Goal: Transaction & Acquisition: Purchase product/service

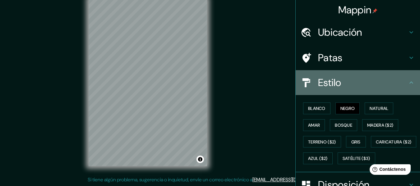
click at [313, 90] on div "Estilo" at bounding box center [357, 82] width 124 height 25
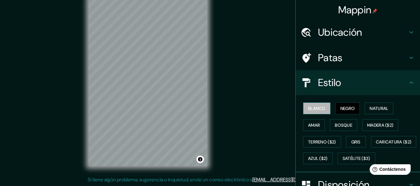
click at [310, 104] on font "Blanco" at bounding box center [316, 108] width 17 height 8
click at [308, 122] on font "Amar" at bounding box center [314, 125] width 12 height 8
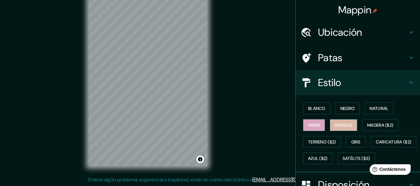
click at [336, 126] on font "Bosque" at bounding box center [343, 125] width 17 height 6
click at [346, 88] on h4 "Estilo" at bounding box center [362, 82] width 89 height 12
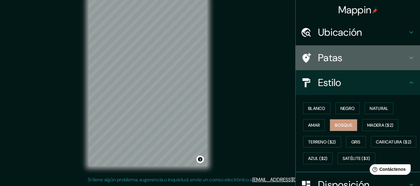
click at [357, 62] on h4 "Patas" at bounding box center [362, 58] width 89 height 12
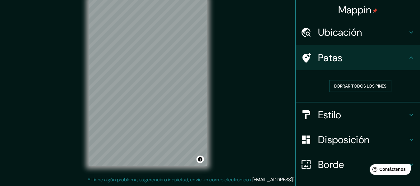
click at [356, 35] on font "Ubicación" at bounding box center [340, 32] width 44 height 13
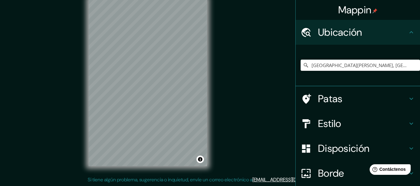
click at [356, 35] on font "Ubicación" at bounding box center [340, 32] width 44 height 13
click at [349, 103] on h4 "Patas" at bounding box center [362, 99] width 89 height 12
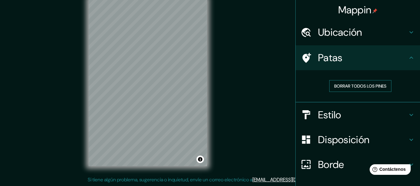
click at [354, 87] on font "Borrar todos los pines" at bounding box center [360, 86] width 52 height 6
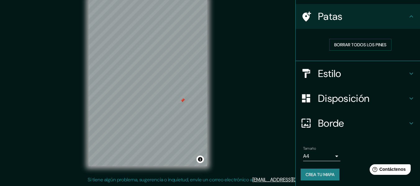
drag, startPoint x: 186, startPoint y: 101, endPoint x: 176, endPoint y: 98, distance: 10.8
click at [180, 98] on div at bounding box center [182, 100] width 5 height 5
click at [179, 101] on div at bounding box center [177, 99] width 5 height 5
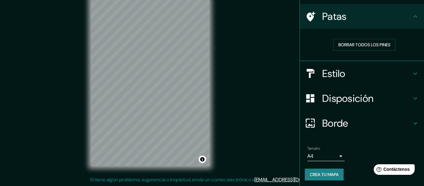
click at [309, 155] on body "Mappin Ubicación [GEOGRAPHIC_DATA][PERSON_NAME], [GEOGRAPHIC_DATA][PERSON_NAME]…" at bounding box center [212, 82] width 424 height 186
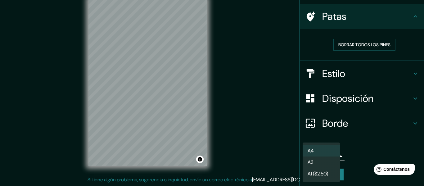
click at [361, 134] on div at bounding box center [212, 93] width 424 height 186
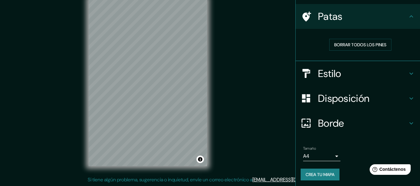
click at [72, 131] on div "Mappin Ubicación [GEOGRAPHIC_DATA][PERSON_NAME], [GEOGRAPHIC_DATA][PERSON_NAME]…" at bounding box center [210, 87] width 420 height 197
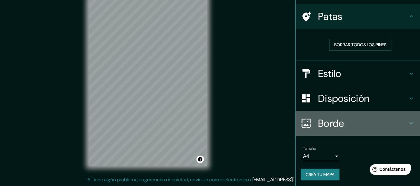
click at [352, 126] on h4 "Borde" at bounding box center [362, 123] width 89 height 12
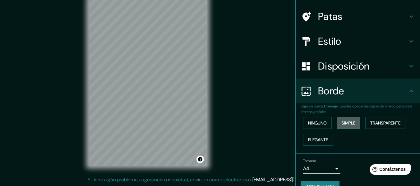
click at [341, 122] on font "Simple" at bounding box center [348, 123] width 14 height 6
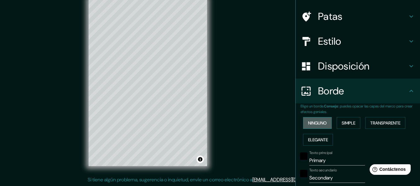
click at [325, 125] on button "Ninguno" at bounding box center [317, 123] width 29 height 12
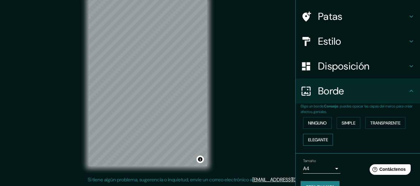
click at [318, 139] on font "Elegante" at bounding box center [318, 140] width 20 height 6
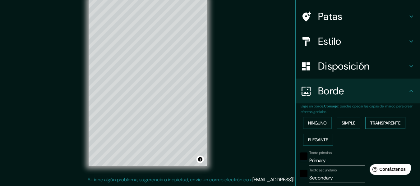
click at [397, 124] on font "Transparente" at bounding box center [385, 123] width 30 height 6
click at [310, 123] on font "Ninguno" at bounding box center [317, 123] width 19 height 6
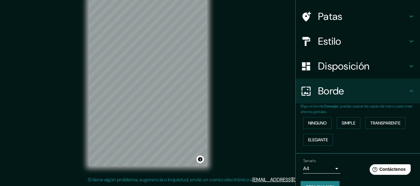
scroll to position [55, 0]
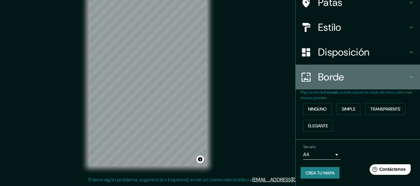
click at [349, 82] on h4 "Borde" at bounding box center [362, 77] width 89 height 12
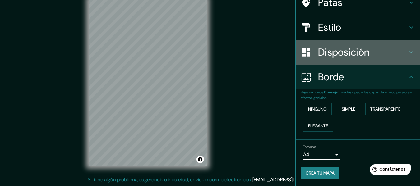
click at [347, 57] on font "Disposición" at bounding box center [343, 52] width 51 height 13
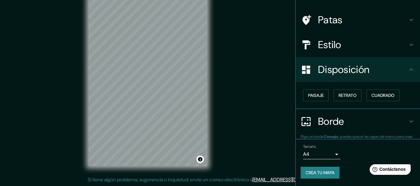
scroll to position [38, 0]
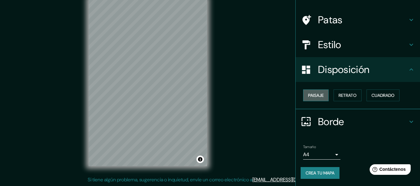
click at [315, 98] on font "Paisaje" at bounding box center [316, 96] width 16 height 6
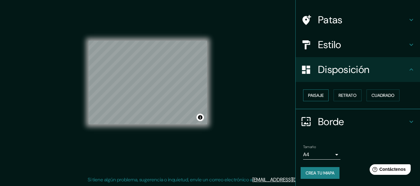
click at [315, 98] on font "Paisaje" at bounding box center [316, 96] width 16 height 6
click at [340, 97] on font "Retrato" at bounding box center [347, 96] width 18 height 6
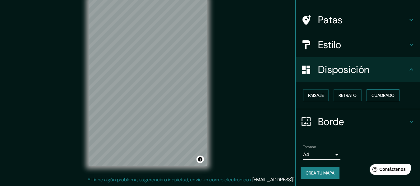
click at [371, 93] on font "Cuadrado" at bounding box center [382, 96] width 23 height 6
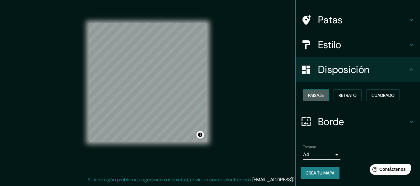
click at [318, 92] on font "Paisaje" at bounding box center [316, 95] width 16 height 8
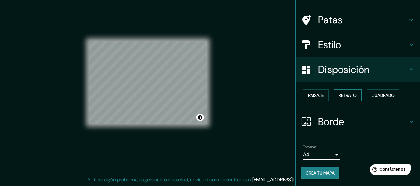
click at [338, 96] on font "Retrato" at bounding box center [347, 96] width 18 height 6
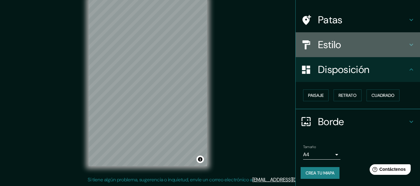
click at [332, 47] on font "Estilo" at bounding box center [329, 44] width 23 height 13
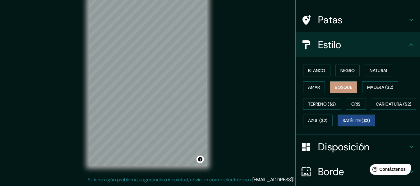
click at [342, 124] on font "Satélite ($3)" at bounding box center [356, 121] width 28 height 6
click at [166, 38] on div at bounding box center [164, 36] width 5 height 5
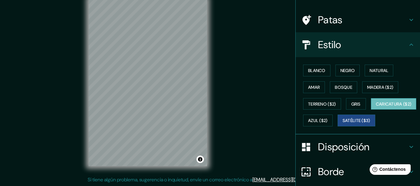
click at [376, 107] on font "Caricatura ($2)" at bounding box center [394, 104] width 36 height 6
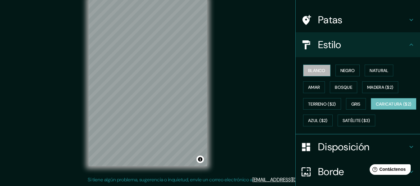
click at [308, 72] on font "Blanco" at bounding box center [316, 71] width 17 height 6
click at [376, 107] on font "Caricatura ($2)" at bounding box center [394, 104] width 36 height 6
click at [318, 70] on font "Blanco" at bounding box center [316, 71] width 17 height 6
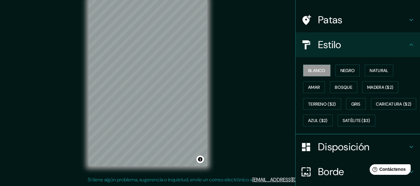
scroll to position [0, 0]
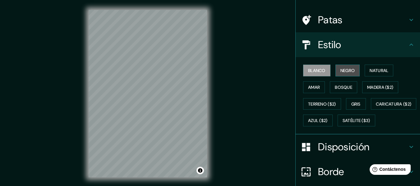
click at [341, 69] on font "Negro" at bounding box center [347, 71] width 15 height 6
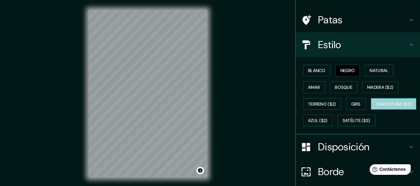
click at [376, 107] on font "Caricatura ($2)" at bounding box center [394, 104] width 36 height 6
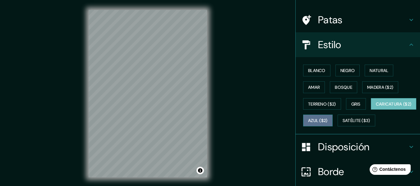
click at [327, 120] on font "Azul ($2)" at bounding box center [318, 121] width 20 height 6
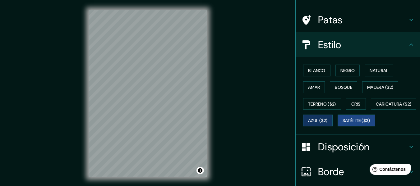
click at [342, 124] on font "Satélite ($3)" at bounding box center [356, 121] width 28 height 6
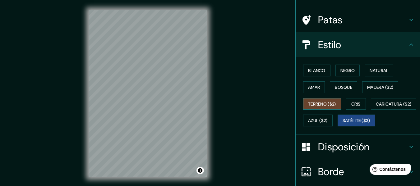
click at [311, 107] on font "Terreno ($2)" at bounding box center [322, 104] width 28 height 8
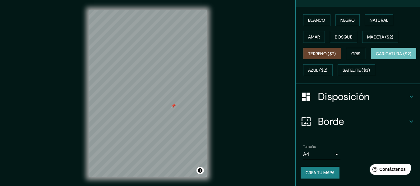
click at [376, 51] on font "Caricatura ($2)" at bounding box center [394, 54] width 36 height 6
click at [328, 149] on div "Tamaño A4 single" at bounding box center [321, 151] width 37 height 15
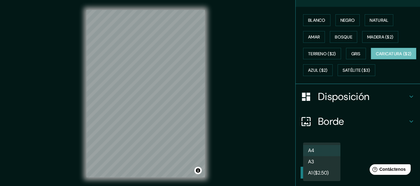
click at [324, 154] on body "Mappin Ubicación [GEOGRAPHIC_DATA][PERSON_NAME], [GEOGRAPHIC_DATA][PERSON_NAME]…" at bounding box center [210, 93] width 420 height 186
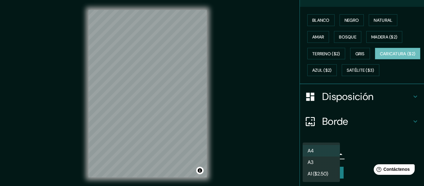
click at [321, 162] on li "A3" at bounding box center [321, 162] width 37 height 11
click at [327, 157] on body "Mappin Ubicación [GEOGRAPHIC_DATA][PERSON_NAME], [GEOGRAPHIC_DATA][PERSON_NAME]…" at bounding box center [212, 93] width 424 height 186
click at [318, 171] on font "A1 ($2.50)" at bounding box center [318, 174] width 21 height 7
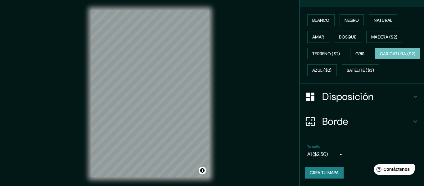
click at [318, 155] on body "Mappin Ubicación [GEOGRAPHIC_DATA][PERSON_NAME], [GEOGRAPHIC_DATA][PERSON_NAME]…" at bounding box center [212, 93] width 424 height 186
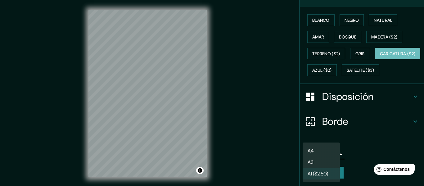
click at [322, 150] on li "A4" at bounding box center [321, 150] width 37 height 11
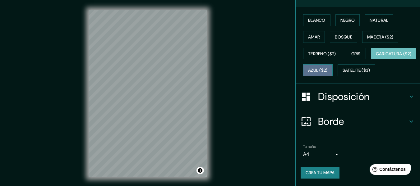
click at [332, 64] on button "Azul ($2)" at bounding box center [318, 70] width 30 height 12
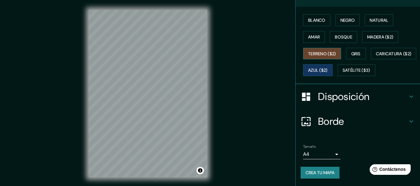
click at [318, 51] on font "Terreno ($2)" at bounding box center [322, 54] width 28 height 6
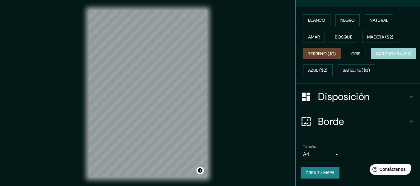
click at [376, 57] on font "Caricatura ($2)" at bounding box center [394, 54] width 36 height 6
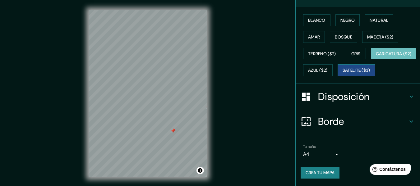
click at [342, 66] on font "Satélite ($3)" at bounding box center [356, 70] width 28 height 8
click at [202, 74] on div at bounding box center [203, 72] width 5 height 5
click at [200, 106] on div at bounding box center [200, 105] width 5 height 5
click at [169, 129] on div at bounding box center [170, 128] width 5 height 5
click at [167, 128] on div at bounding box center [168, 127] width 5 height 5
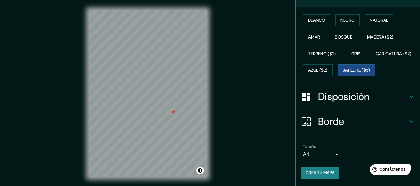
click at [171, 112] on div at bounding box center [172, 112] width 5 height 5
click at [371, 52] on button "Caricatura ($2)" at bounding box center [394, 54] width 46 height 12
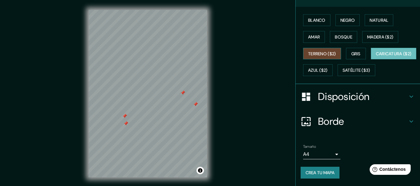
click at [325, 51] on font "Terreno ($2)" at bounding box center [322, 54] width 28 height 6
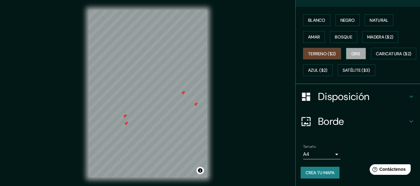
click at [353, 51] on font "Gris" at bounding box center [355, 54] width 9 height 6
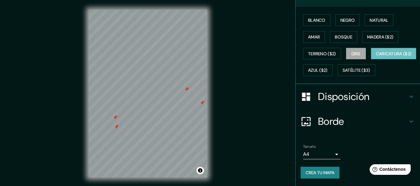
click at [376, 50] on font "Caricatura ($2)" at bounding box center [394, 54] width 36 height 8
click at [342, 72] on font "Satélite ($3)" at bounding box center [356, 71] width 28 height 6
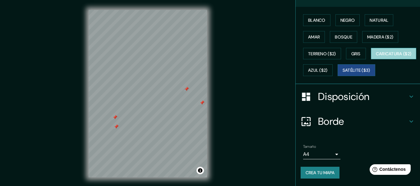
click at [376, 56] on font "Caricatura ($2)" at bounding box center [394, 54] width 36 height 6
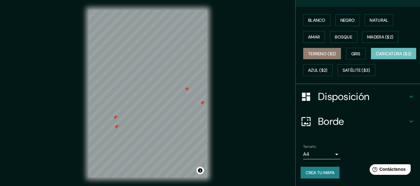
click at [322, 50] on font "Terreno ($2)" at bounding box center [322, 54] width 28 height 8
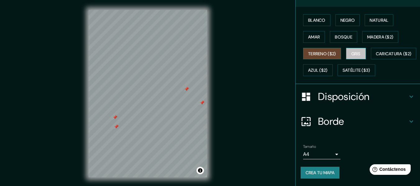
click at [351, 51] on font "Gris" at bounding box center [355, 54] width 9 height 6
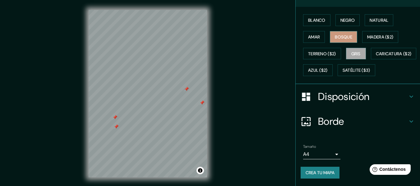
click at [342, 34] on font "Bosque" at bounding box center [343, 37] width 17 height 6
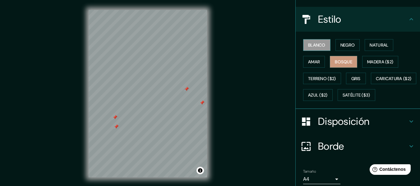
click at [308, 48] on font "Blanco" at bounding box center [316, 45] width 17 height 6
click at [335, 43] on button "Negro" at bounding box center [347, 45] width 25 height 12
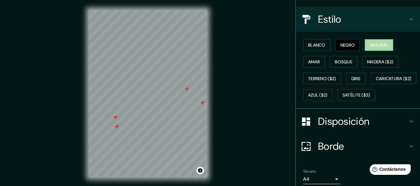
click at [381, 41] on button "Natural" at bounding box center [378, 45] width 29 height 12
click at [312, 64] on font "Amar" at bounding box center [314, 62] width 12 height 6
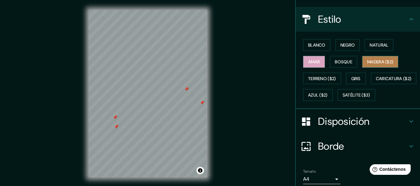
click at [378, 62] on font "Madera ($2)" at bounding box center [380, 62] width 26 height 6
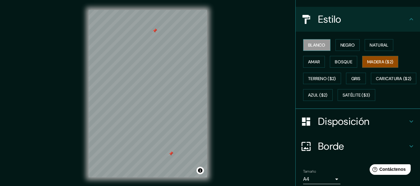
click at [312, 47] on font "Blanco" at bounding box center [316, 45] width 17 height 6
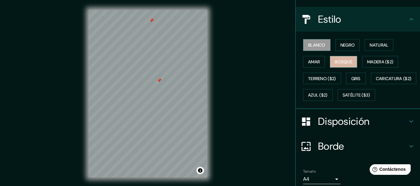
click at [340, 58] on font "Bosque" at bounding box center [343, 62] width 17 height 8
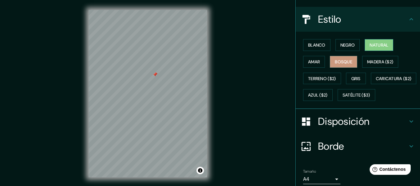
click at [375, 45] on font "Natural" at bounding box center [378, 45] width 19 height 6
click at [125, 36] on div at bounding box center [124, 36] width 5 height 5
click at [244, 111] on div "Mappin Ubicación [GEOGRAPHIC_DATA][PERSON_NAME], [GEOGRAPHIC_DATA][PERSON_NAME]…" at bounding box center [210, 98] width 420 height 197
click at [236, 129] on div "Mappin Ubicación [GEOGRAPHIC_DATA][PERSON_NAME], [GEOGRAPHIC_DATA][PERSON_NAME]…" at bounding box center [210, 98] width 420 height 197
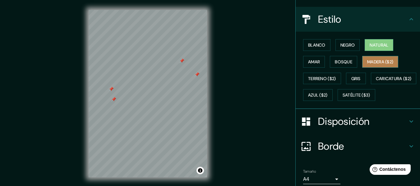
click at [372, 62] on font "Madera ($2)" at bounding box center [380, 62] width 26 height 6
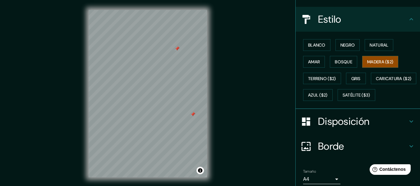
click at [241, 2] on div "Mappin Ubicación [GEOGRAPHIC_DATA][PERSON_NAME], [GEOGRAPHIC_DATA][PERSON_NAME]…" at bounding box center [210, 98] width 420 height 197
click at [170, 94] on div at bounding box center [172, 94] width 5 height 5
click at [170, 93] on div at bounding box center [169, 93] width 5 height 5
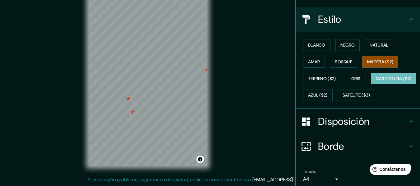
click at [376, 81] on font "Caricatura ($2)" at bounding box center [394, 79] width 36 height 6
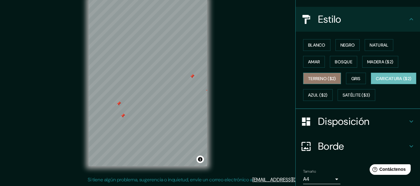
click at [308, 77] on font "Terreno ($2)" at bounding box center [322, 79] width 28 height 6
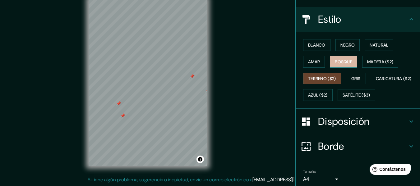
click at [335, 58] on font "Bosque" at bounding box center [343, 62] width 17 height 8
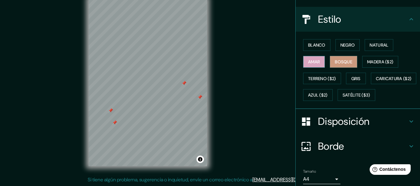
click at [308, 59] on font "Amar" at bounding box center [314, 62] width 12 height 6
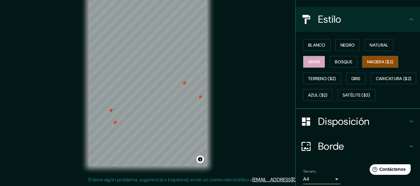
click at [369, 58] on font "Madera ($2)" at bounding box center [380, 62] width 26 height 8
click at [375, 46] on font "Natural" at bounding box center [378, 45] width 19 height 6
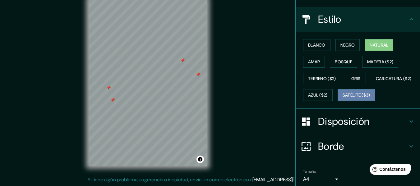
click at [342, 98] on font "Satélite ($3)" at bounding box center [356, 96] width 28 height 6
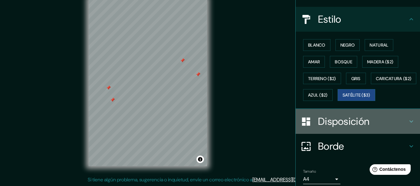
click at [368, 128] on h4 "Disposición" at bounding box center [362, 121] width 89 height 12
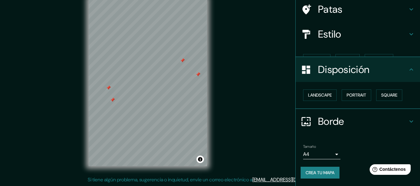
scroll to position [38, 0]
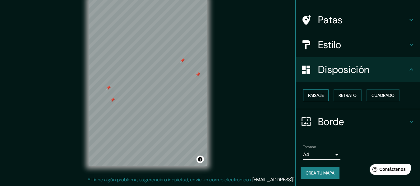
click at [319, 94] on font "Paisaje" at bounding box center [316, 96] width 16 height 6
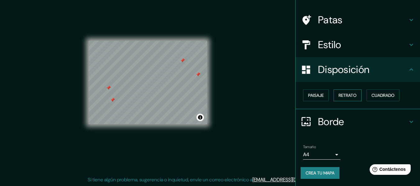
click at [333, 94] on button "Retrato" at bounding box center [347, 95] width 28 height 12
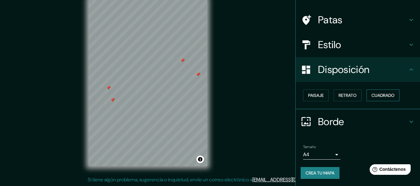
click at [380, 93] on font "Cuadrado" at bounding box center [382, 96] width 23 height 6
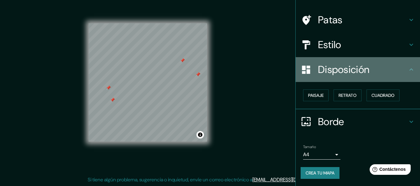
click at [377, 74] on h4 "Disposición" at bounding box center [362, 69] width 89 height 12
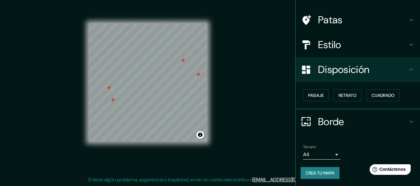
scroll to position [17, 0]
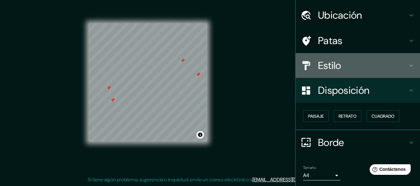
click at [345, 62] on h4 "Estilo" at bounding box center [362, 65] width 89 height 12
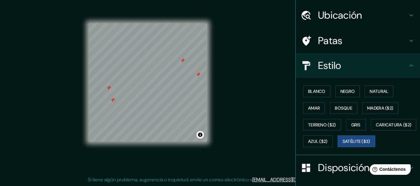
click at [359, 66] on h4 "Estilo" at bounding box center [362, 65] width 89 height 12
click at [342, 58] on div "Estilo" at bounding box center [357, 65] width 124 height 25
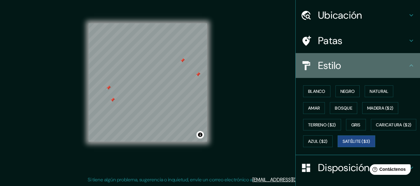
click at [406, 61] on div "Estilo" at bounding box center [357, 65] width 124 height 25
click at [407, 68] on icon at bounding box center [410, 65] width 7 height 7
click at [408, 65] on icon at bounding box center [410, 65] width 7 height 7
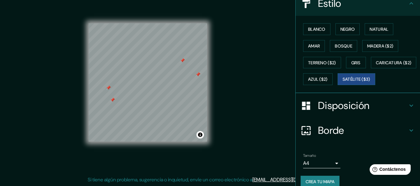
click at [330, 112] on font "Disposición" at bounding box center [343, 105] width 51 height 13
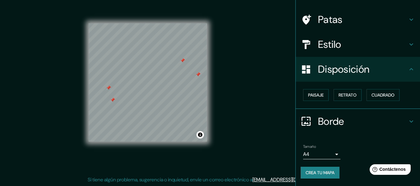
scroll to position [38, 0]
click at [308, 97] on font "Paisaje" at bounding box center [316, 96] width 16 height 6
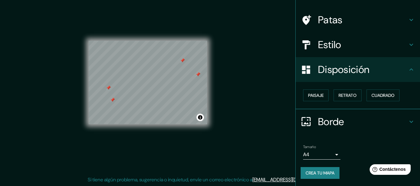
click at [315, 159] on body "Mappin Ubicación [GEOGRAPHIC_DATA][PERSON_NAME], [GEOGRAPHIC_DATA][PERSON_NAME]…" at bounding box center [210, 82] width 420 height 186
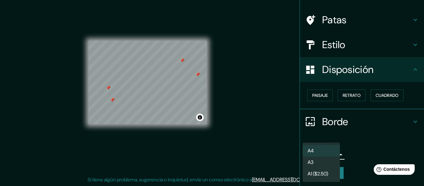
click at [374, 132] on div at bounding box center [212, 93] width 424 height 186
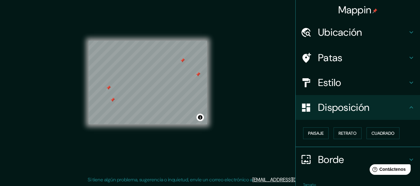
scroll to position [0, 0]
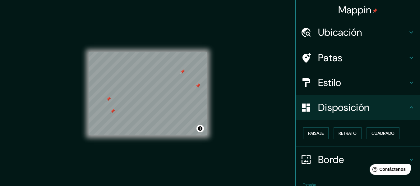
click at [375, 63] on div "Patas" at bounding box center [357, 57] width 124 height 25
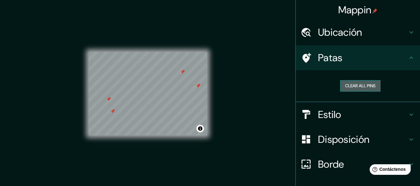
click at [365, 85] on button "Clear all pins" at bounding box center [360, 85] width 40 height 11
click at [341, 114] on h4 "Estilo" at bounding box center [362, 114] width 89 height 12
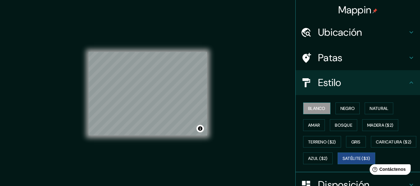
click at [317, 107] on font "Blanco" at bounding box center [316, 109] width 17 height 6
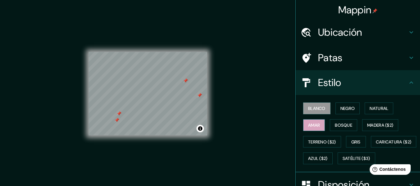
click at [312, 124] on font "Amar" at bounding box center [314, 125] width 12 height 6
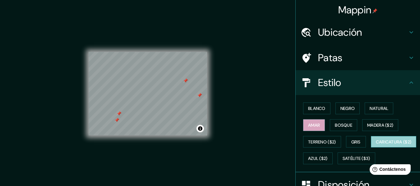
click at [376, 145] on font "Caricatura ($2)" at bounding box center [394, 142] width 36 height 6
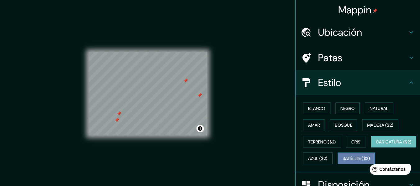
click at [342, 162] on font "Satélite ($3)" at bounding box center [356, 159] width 28 height 6
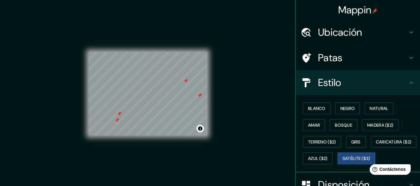
click at [269, 119] on div "Mappin Ubicación [GEOGRAPHIC_DATA][PERSON_NAME], [GEOGRAPHIC_DATA][PERSON_NAME]…" at bounding box center [210, 98] width 420 height 197
click at [308, 114] on button "Blanco" at bounding box center [316, 109] width 27 height 12
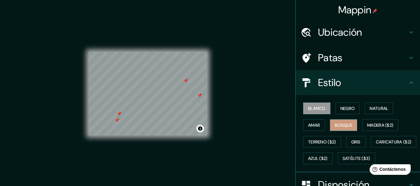
click at [337, 120] on button "Bosque" at bounding box center [343, 125] width 27 height 12
click at [341, 108] on font "Negro" at bounding box center [347, 109] width 15 height 6
click at [316, 106] on font "Blanco" at bounding box center [316, 109] width 17 height 6
click at [340, 124] on font "Bosque" at bounding box center [343, 125] width 17 height 6
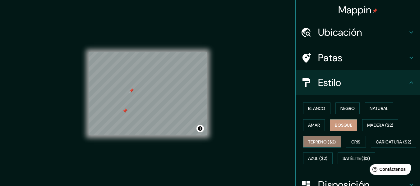
click at [320, 144] on font "Terreno ($2)" at bounding box center [322, 142] width 28 height 6
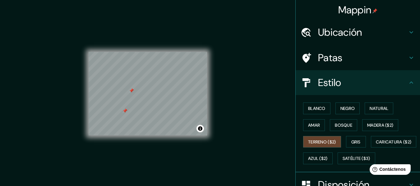
scroll to position [11, 0]
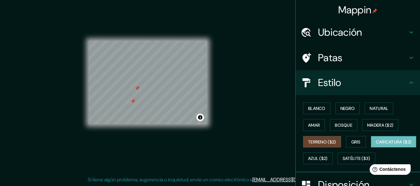
click at [376, 146] on font "Caricatura ($2)" at bounding box center [394, 142] width 36 height 8
click at [346, 140] on button "Gris" at bounding box center [356, 142] width 20 height 12
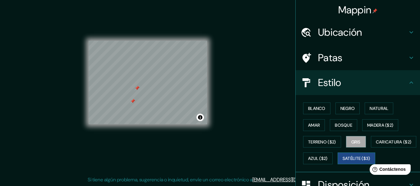
click at [342, 162] on font "Satélite ($3)" at bounding box center [356, 159] width 28 height 6
click at [307, 102] on div "Blanco Negro Natural Amar Bosque Madera ($2) Terreno ($2) Gris Caricatura ($2) …" at bounding box center [359, 133] width 119 height 67
click at [308, 105] on font "Blanco" at bounding box center [316, 108] width 17 height 8
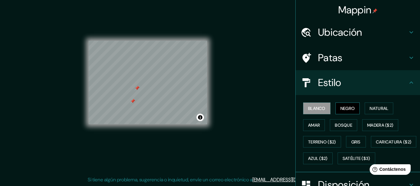
click at [342, 106] on font "Negro" at bounding box center [347, 109] width 15 height 6
click at [388, 110] on button "Natural" at bounding box center [378, 109] width 29 height 12
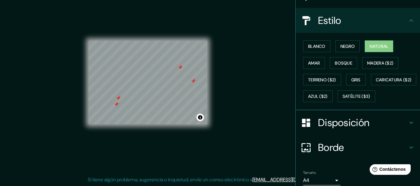
scroll to position [105, 0]
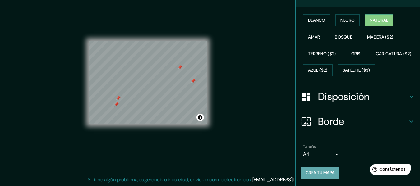
click at [318, 175] on font "Crea tu mapa" at bounding box center [319, 173] width 29 height 6
click at [201, 120] on button "Activar o desactivar atribución" at bounding box center [199, 117] width 7 height 7
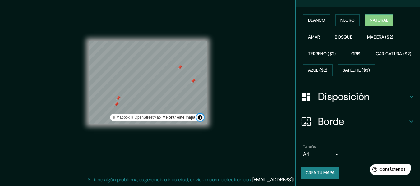
click at [201, 120] on button "Activar o desactivar atribución" at bounding box center [199, 117] width 7 height 7
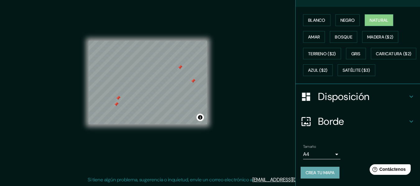
click at [318, 174] on font "Crea tu mapa" at bounding box center [319, 173] width 29 height 6
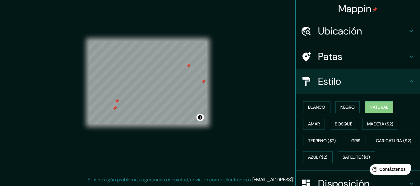
scroll to position [0, 0]
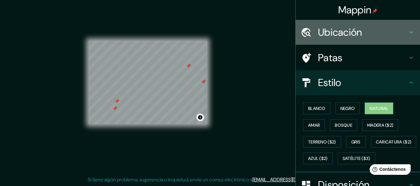
click at [397, 29] on h4 "Ubicación" at bounding box center [362, 32] width 89 height 12
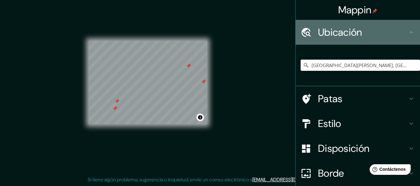
click at [399, 31] on h4 "Ubicación" at bounding box center [362, 32] width 89 height 12
click at [408, 34] on icon at bounding box center [410, 32] width 7 height 7
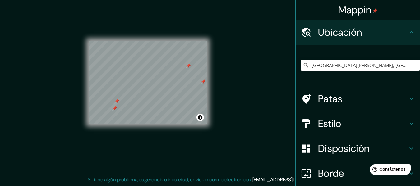
click at [407, 34] on icon at bounding box center [410, 32] width 7 height 7
click at [408, 30] on icon at bounding box center [410, 32] width 7 height 7
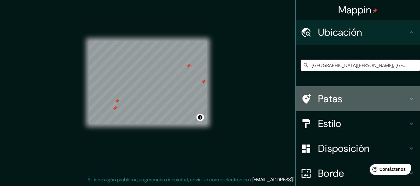
click at [408, 96] on icon at bounding box center [410, 98] width 7 height 7
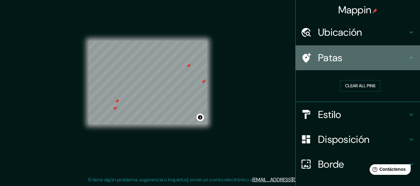
click at [410, 58] on div "Patas" at bounding box center [357, 57] width 124 height 25
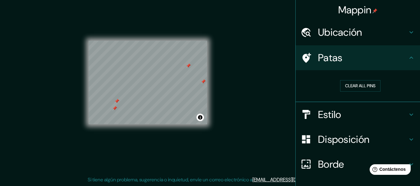
click at [398, 122] on div "Estilo" at bounding box center [357, 114] width 124 height 25
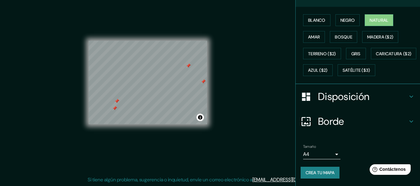
click at [372, 102] on h4 "Disposición" at bounding box center [362, 96] width 89 height 12
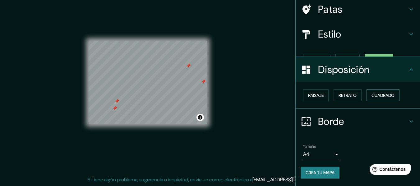
scroll to position [38, 0]
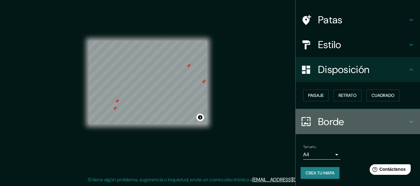
click at [341, 117] on h4 "Borde" at bounding box center [362, 122] width 89 height 12
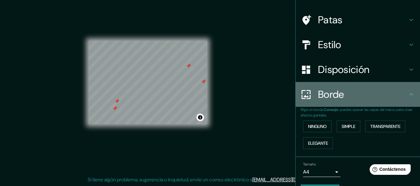
click at [347, 103] on div "Borde" at bounding box center [357, 94] width 124 height 25
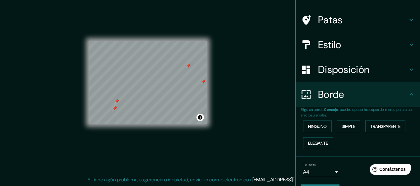
click at [350, 71] on font "Disposición" at bounding box center [343, 69] width 51 height 13
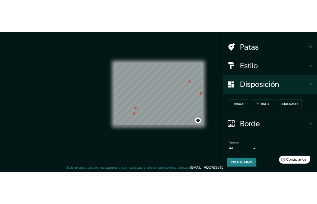
scroll to position [20, 0]
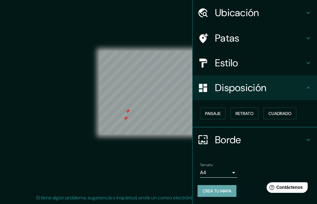
click at [227, 186] on font "Crea tu mapa" at bounding box center [216, 192] width 29 height 6
click at [171, 186] on div "© Mapbox © OpenStreetMap Mejorar este mapa" at bounding box center [158, 93] width 305 height 204
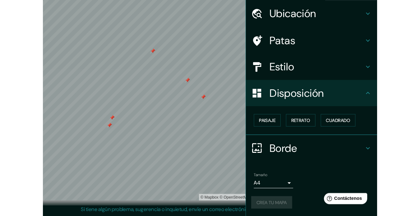
scroll to position [8, 0]
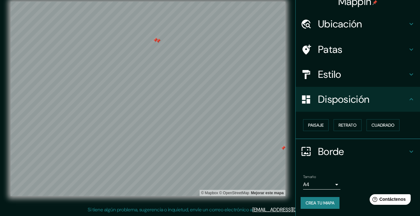
click at [156, 42] on div at bounding box center [158, 41] width 5 height 5
click at [154, 40] on div at bounding box center [155, 40] width 5 height 5
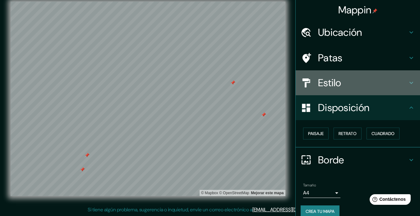
click at [324, 88] on font "Estilo" at bounding box center [329, 82] width 23 height 13
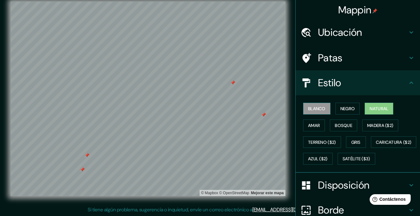
click at [317, 109] on font "Blanco" at bounding box center [316, 109] width 17 height 6
click at [335, 107] on button "Negro" at bounding box center [347, 109] width 25 height 12
click at [377, 110] on font "Natural" at bounding box center [378, 109] width 19 height 6
click at [311, 138] on font "Terreno ($2)" at bounding box center [322, 142] width 28 height 8
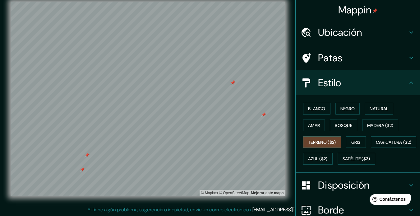
click at [363, 140] on div "Blanco Negro Natural Amar Bosque Madera ($2) Terreno ($2) Gris Caricatura ($2) …" at bounding box center [359, 133] width 119 height 67
click at [359, 141] on button "Gris" at bounding box center [356, 142] width 20 height 12
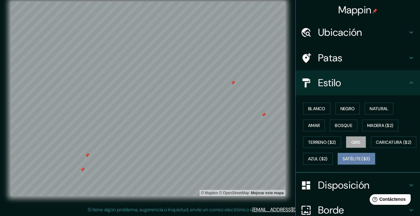
click at [342, 162] on font "Satélite ($3)" at bounding box center [356, 158] width 28 height 8
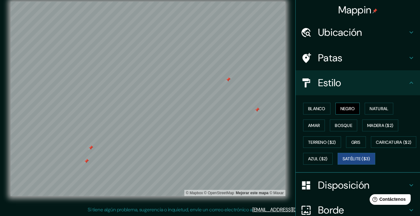
click at [335, 105] on button "Negro" at bounding box center [347, 109] width 25 height 12
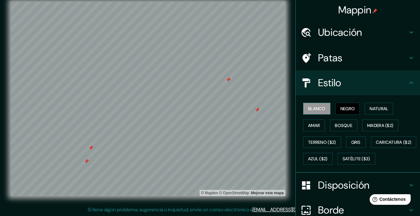
click at [319, 111] on font "Blanco" at bounding box center [316, 109] width 17 height 6
click at [369, 106] on font "Natural" at bounding box center [378, 109] width 19 height 6
click at [340, 109] on font "Negro" at bounding box center [347, 109] width 15 height 6
click at [308, 109] on font "Blanco" at bounding box center [316, 109] width 17 height 6
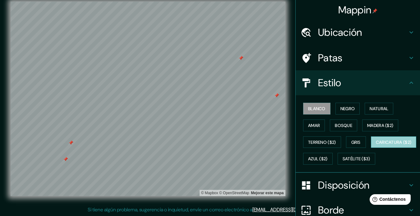
click at [376, 146] on font "Caricatura ($2)" at bounding box center [394, 142] width 36 height 8
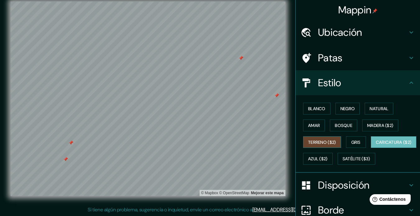
click at [311, 139] on font "Terreno ($2)" at bounding box center [322, 142] width 28 height 6
click at [310, 125] on font "Amar" at bounding box center [314, 125] width 12 height 6
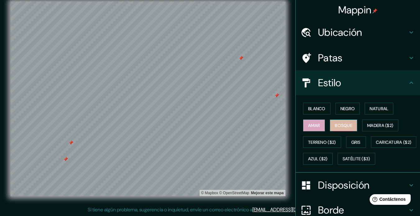
click at [340, 121] on font "Bosque" at bounding box center [343, 125] width 17 height 8
click at [316, 107] on font "Blanco" at bounding box center [316, 109] width 17 height 6
click at [277, 93] on div at bounding box center [276, 95] width 5 height 5
click at [242, 59] on div at bounding box center [240, 58] width 5 height 5
click at [66, 159] on div at bounding box center [65, 159] width 5 height 5
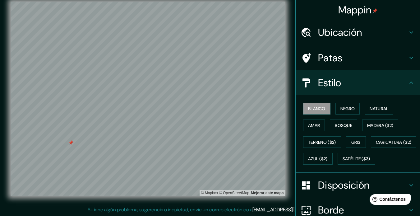
click at [70, 144] on div at bounding box center [70, 142] width 5 height 5
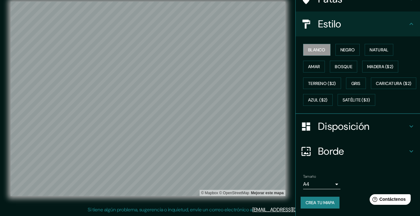
click at [321, 186] on font "Crea tu mapa" at bounding box center [319, 202] width 29 height 6
click at [278, 11] on div at bounding box center [278, 12] width 5 height 5
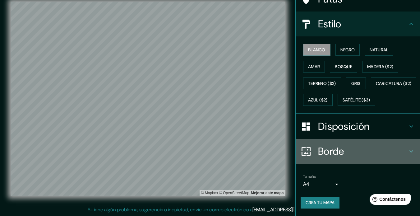
click at [327, 150] on font "Borde" at bounding box center [331, 150] width 26 height 13
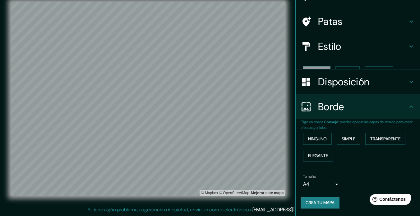
scroll to position [26, 0]
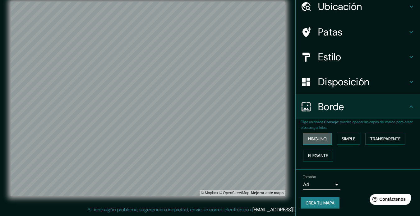
click at [322, 137] on font "Ninguno" at bounding box center [317, 139] width 19 height 6
click at [347, 139] on font "Simple" at bounding box center [348, 139] width 14 height 6
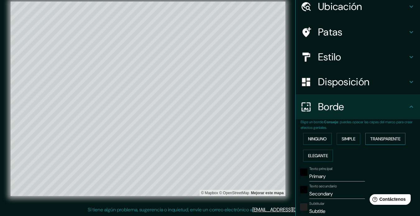
click at [384, 139] on font "Transparente" at bounding box center [385, 139] width 30 height 6
click at [321, 156] on font "Elegante" at bounding box center [318, 156] width 20 height 6
click at [317, 144] on button "Ninguno" at bounding box center [317, 139] width 29 height 12
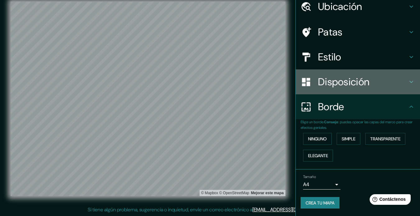
click at [341, 84] on font "Disposición" at bounding box center [343, 81] width 51 height 13
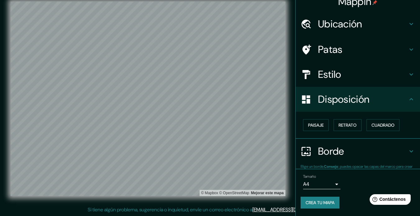
scroll to position [8, 0]
click at [317, 127] on font "Paisaje" at bounding box center [316, 125] width 16 height 6
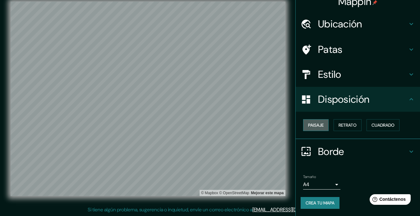
click at [317, 127] on font "Paisaje" at bounding box center [316, 125] width 16 height 6
click at [351, 124] on font "Retrato" at bounding box center [347, 125] width 18 height 6
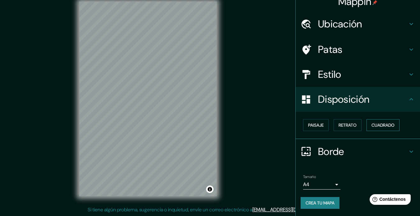
click at [381, 123] on font "Cuadrado" at bounding box center [382, 125] width 23 height 6
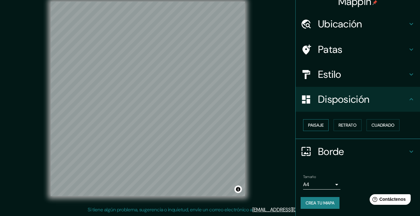
click at [319, 125] on font "Paisaje" at bounding box center [316, 125] width 16 height 6
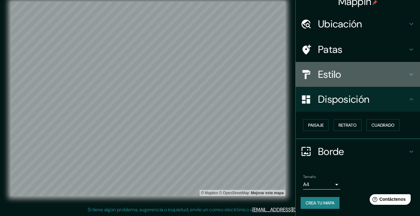
click at [345, 78] on h4 "Estilo" at bounding box center [362, 74] width 89 height 12
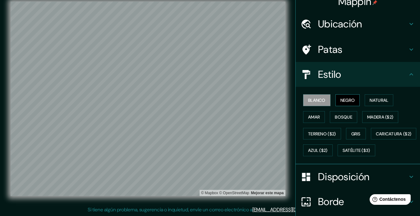
click at [340, 100] on font "Negro" at bounding box center [347, 100] width 15 height 6
click at [371, 96] on font "Natural" at bounding box center [378, 100] width 19 height 8
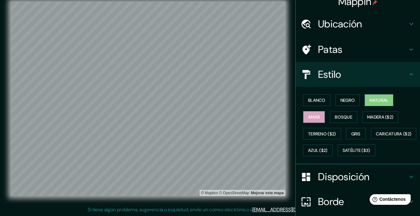
click at [319, 119] on button "Amar" at bounding box center [314, 117] width 22 height 12
click at [340, 113] on font "Bosque" at bounding box center [343, 117] width 17 height 8
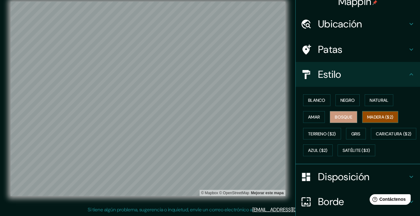
click at [376, 116] on font "Madera ($2)" at bounding box center [380, 117] width 26 height 6
click at [311, 132] on font "Terreno ($2)" at bounding box center [322, 134] width 28 height 6
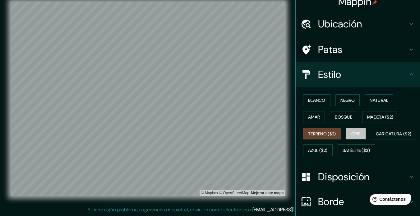
click at [355, 133] on font "Gris" at bounding box center [355, 134] width 9 height 6
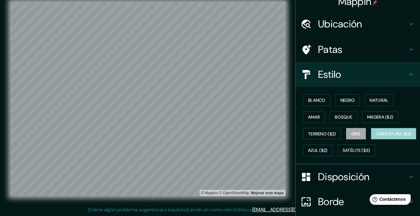
click at [376, 136] on font "Caricatura ($2)" at bounding box center [394, 134] width 36 height 6
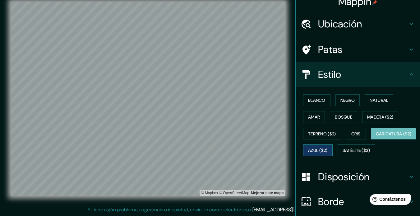
click at [327, 149] on font "Azul ($2)" at bounding box center [318, 151] width 20 height 6
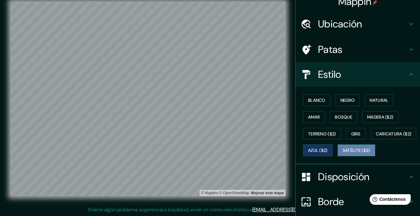
click at [342, 153] on font "Satélite ($3)" at bounding box center [356, 151] width 28 height 6
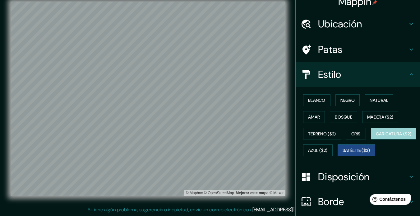
click at [376, 136] on font "Caricatura ($2)" at bounding box center [394, 134] width 36 height 6
